Goal: Find specific page/section: Find specific page/section

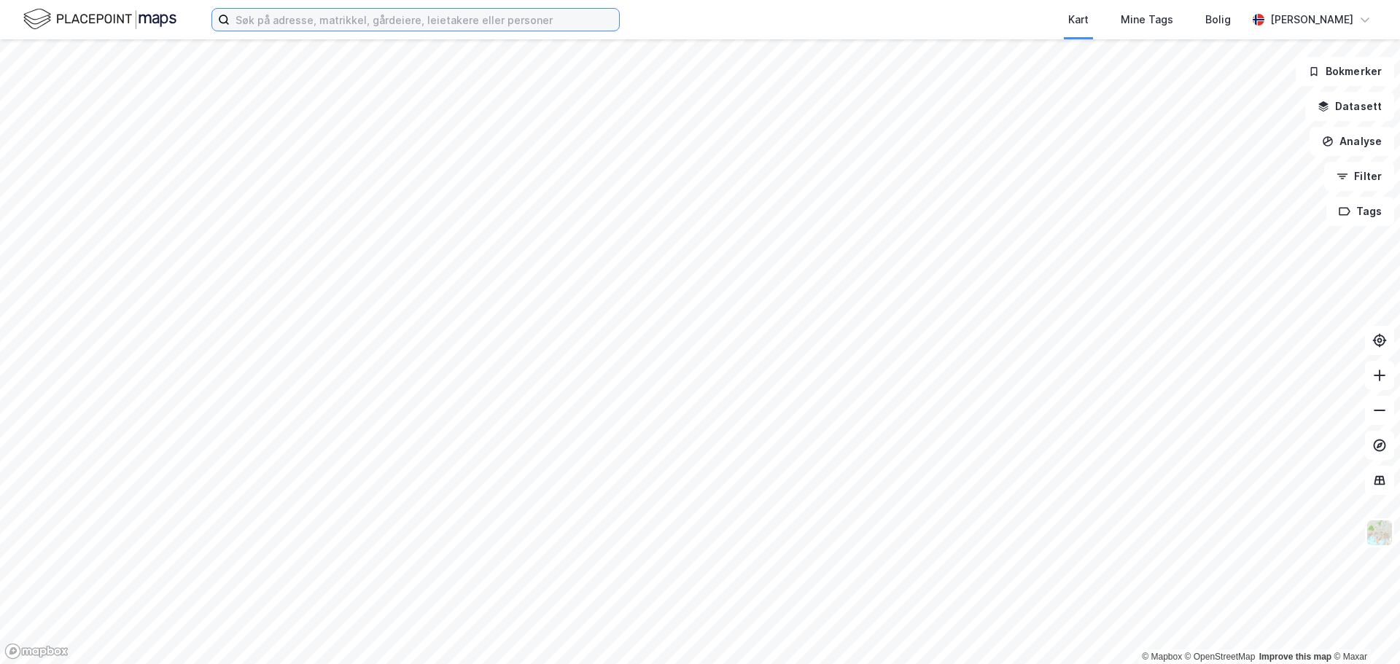
click at [367, 19] on input at bounding box center [424, 20] width 389 height 22
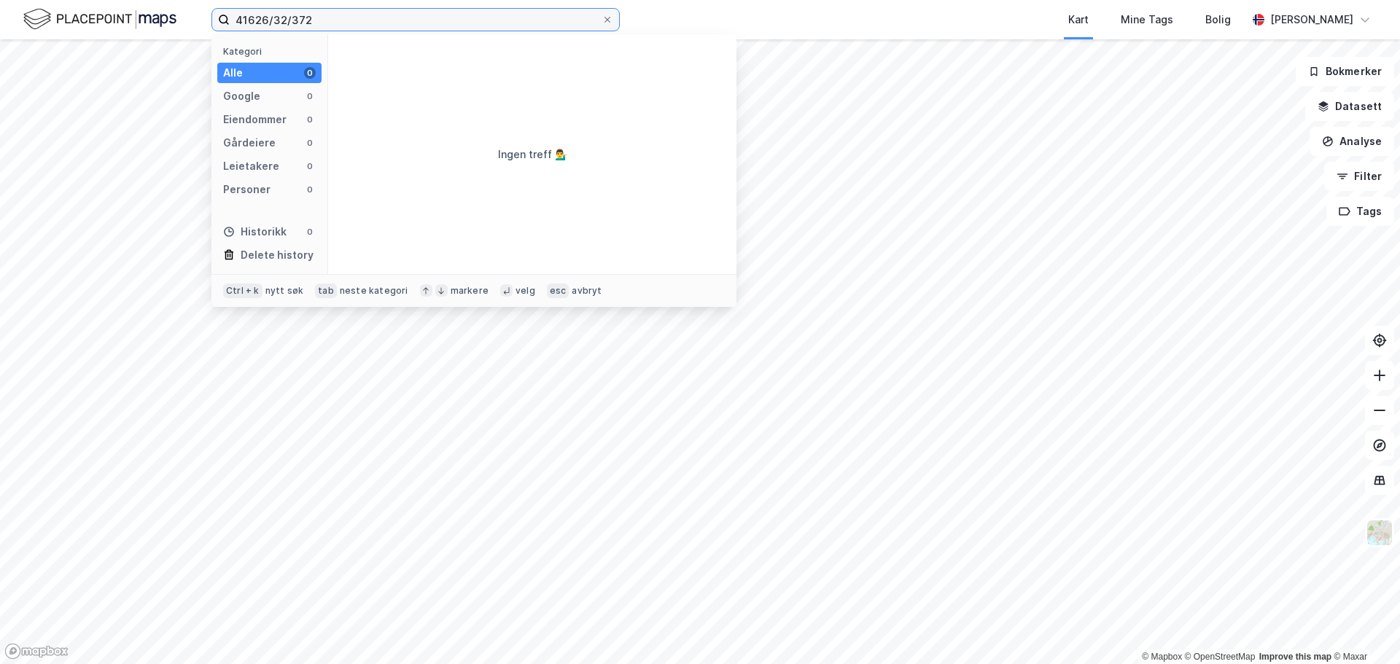
click at [250, 15] on input "41626/32/372" at bounding box center [416, 20] width 372 height 22
drag, startPoint x: 319, startPoint y: 19, endPoint x: 169, endPoint y: 14, distance: 150.3
click at [169, 14] on div "4626/32/372 Kategori Alle 0 Google 0 Eiendommer 0 Gårdeiere 0 Leietakere 0 Pers…" at bounding box center [700, 19] width 1400 height 39
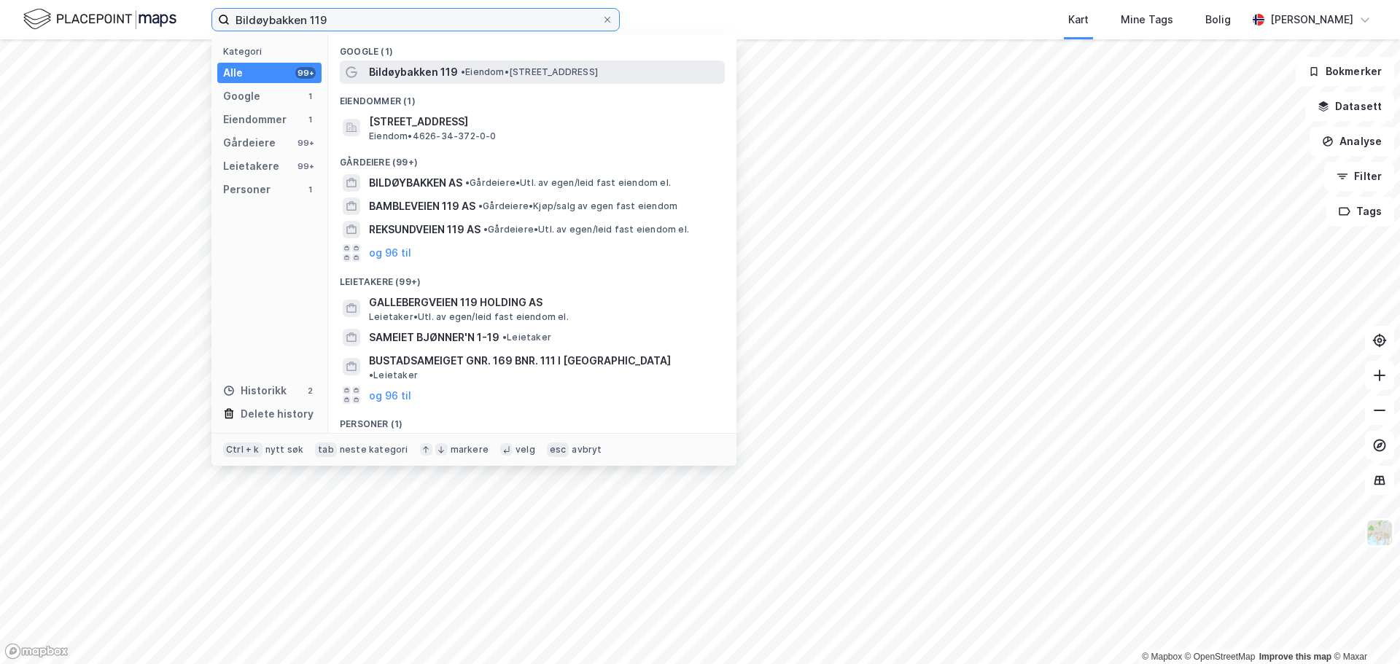
type input "Bildøybakken 119"
click at [419, 74] on span "Bildøybakken 119" at bounding box center [413, 71] width 89 height 17
